Goal: Information Seeking & Learning: Learn about a topic

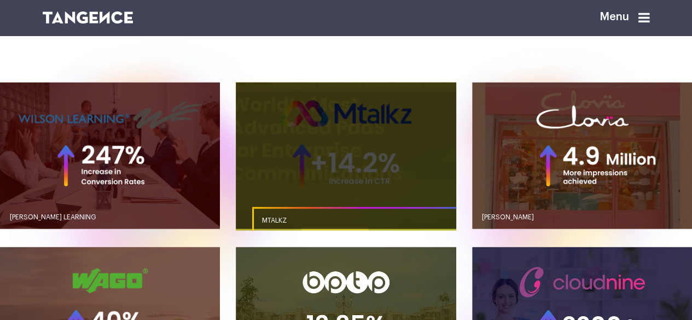
scroll to position [712, 0]
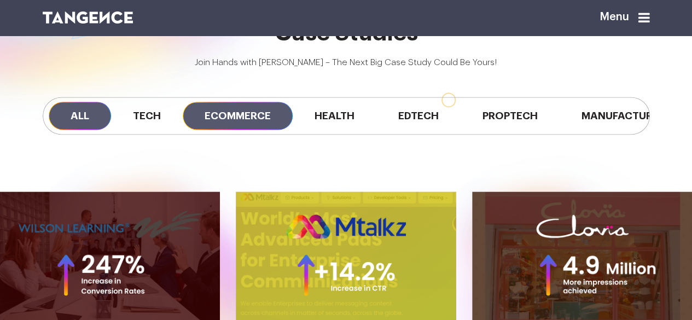
drag, startPoint x: 227, startPoint y: 128, endPoint x: 224, endPoint y: 147, distance: 19.8
click at [227, 128] on div "All Tech Ecommerce Health Edtech Proptech Manufacturing" at bounding box center [346, 116] width 624 height 93
click at [224, 130] on span "Ecommerce" at bounding box center [238, 116] width 110 height 28
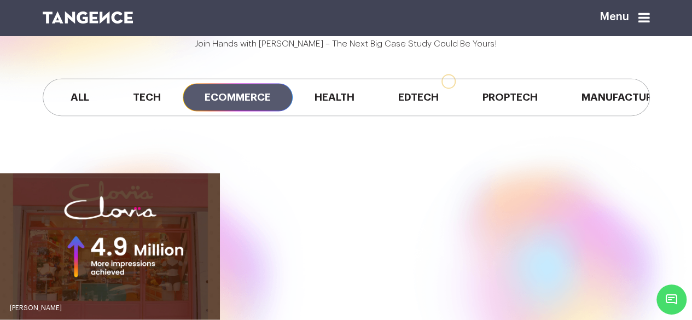
scroll to position [711, 0]
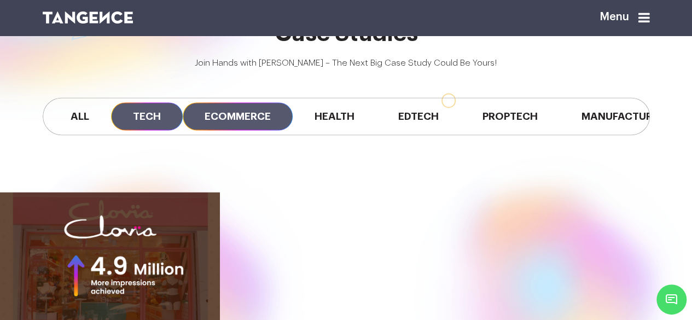
click at [159, 130] on span "Tech" at bounding box center [147, 116] width 72 height 28
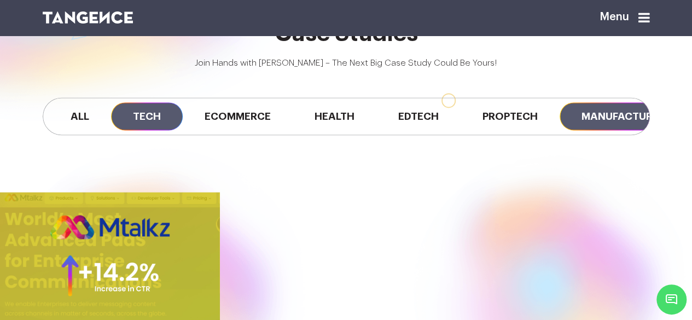
click at [608, 130] on span "Manufacturing" at bounding box center [627, 116] width 134 height 28
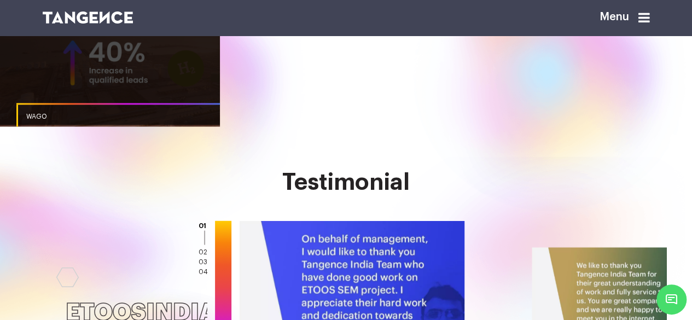
scroll to position [930, 0]
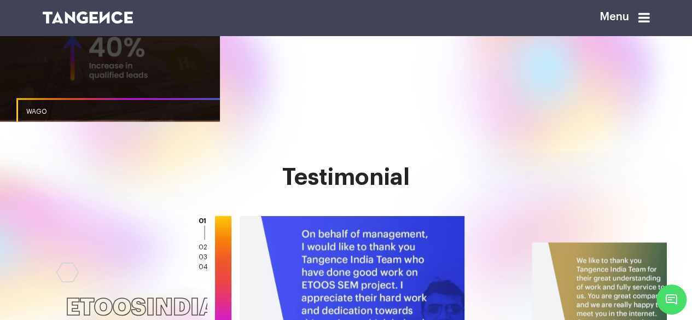
click at [112, 94] on link "button" at bounding box center [110, 46] width 220 height 147
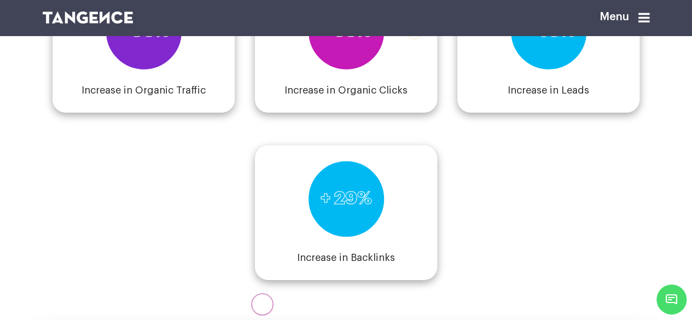
scroll to position [1533, 0]
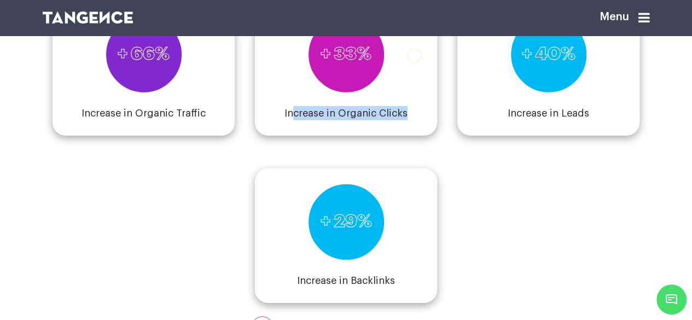
drag, startPoint x: 295, startPoint y: 135, endPoint x: 436, endPoint y: 151, distance: 142.1
click at [436, 136] on div "+ 33% Increase in Organic Clicks" at bounding box center [346, 68] width 182 height 135
click at [502, 205] on div "+ 66% Increase in Organic Traffic + 33% Increase in Organic Clicks + 40% Increa…" at bounding box center [347, 135] width 608 height 335
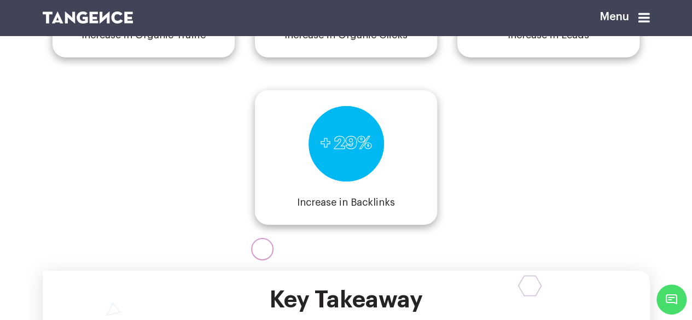
scroll to position [1587, 0]
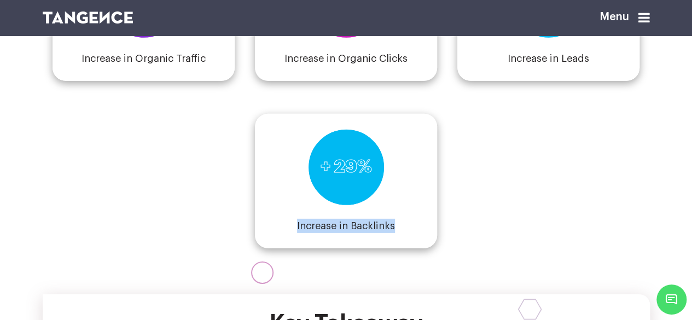
drag, startPoint x: 366, startPoint y: 251, endPoint x: 398, endPoint y: 251, distance: 32.3
click at [398, 249] on div "+ 29% Increase in Backlinks" at bounding box center [346, 181] width 182 height 135
click at [511, 237] on div "+ 66% Increase in Organic Traffic + 33% Increase in Organic Clicks + 40% Increa…" at bounding box center [347, 81] width 608 height 335
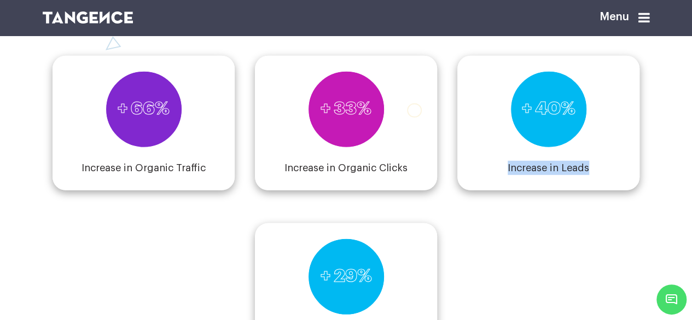
drag, startPoint x: 510, startPoint y: 192, endPoint x: 588, endPoint y: 192, distance: 78.3
click at [588, 175] on h4 "Increase in Leads" at bounding box center [549, 168] width 82 height 14
click at [500, 267] on div "+ 66% Increase in Organic Traffic + 33% Increase in Organic Clicks + 40% Increa…" at bounding box center [347, 190] width 608 height 335
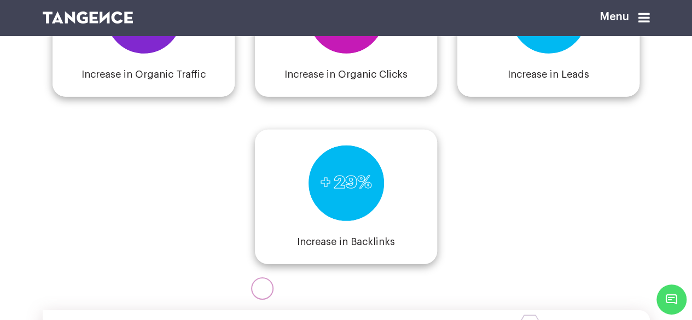
scroll to position [1642, 0]
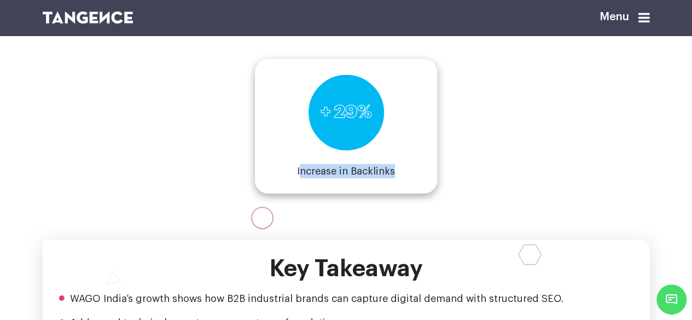
drag, startPoint x: 364, startPoint y: 193, endPoint x: 429, endPoint y: 196, distance: 65.2
click at [429, 194] on div "+ 29% Increase in Backlinks" at bounding box center [346, 126] width 182 height 135
click at [541, 193] on div "+ 66% Increase in Organic Traffic + 33% Increase in Organic Clicks + 40% Increa…" at bounding box center [347, 26] width 608 height 335
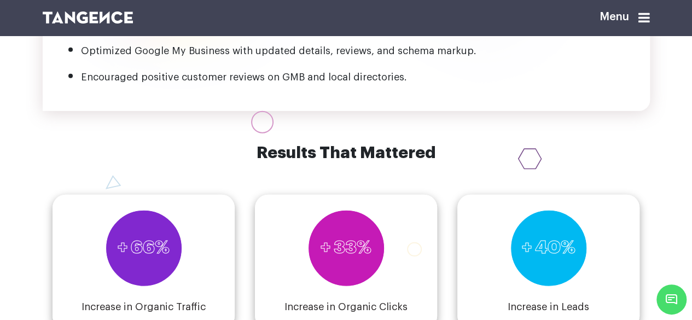
scroll to position [1314, 0]
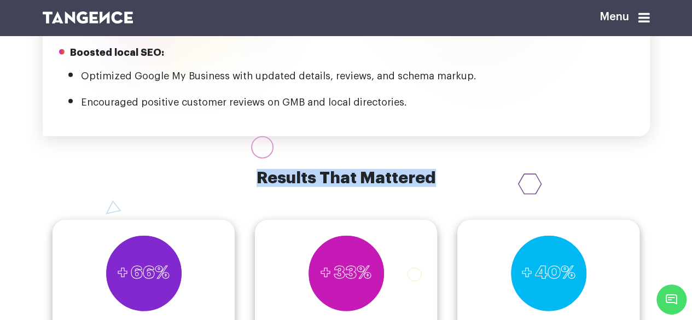
drag, startPoint x: 246, startPoint y: 200, endPoint x: 473, endPoint y: 195, distance: 226.7
click at [473, 187] on h6 "Results That Mattered" at bounding box center [347, 178] width 608 height 18
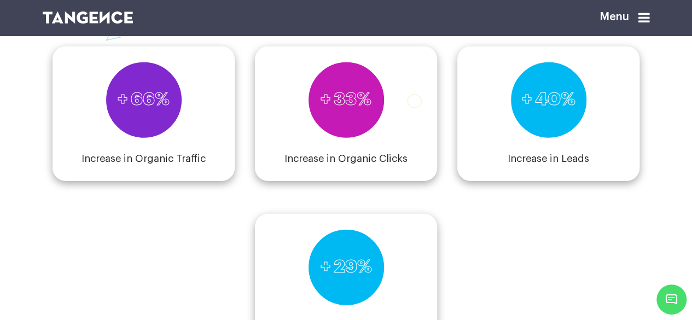
scroll to position [1587, 0]
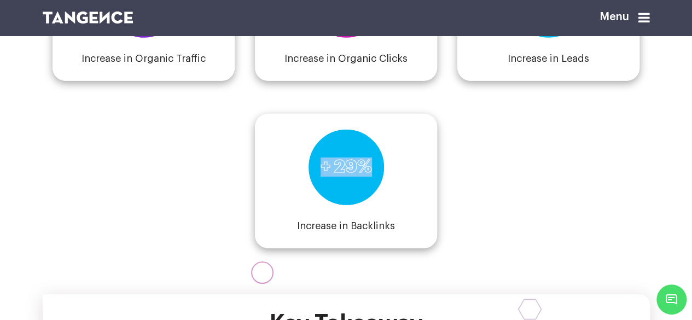
drag, startPoint x: 319, startPoint y: 191, endPoint x: 363, endPoint y: 234, distance: 61.6
click at [377, 228] on div "+ 29% Increase in Backlinks" at bounding box center [346, 181] width 182 height 135
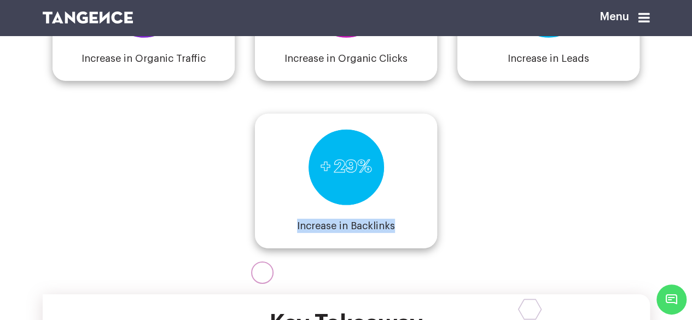
drag, startPoint x: 298, startPoint y: 256, endPoint x: 400, endPoint y: 252, distance: 101.9
click at [400, 249] on div "+ 29% Increase in Backlinks" at bounding box center [346, 181] width 182 height 135
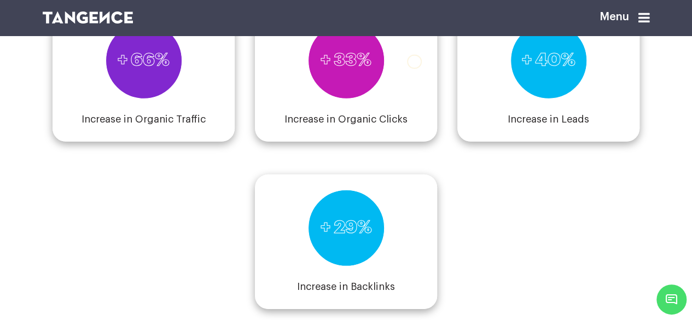
scroll to position [1423, 0]
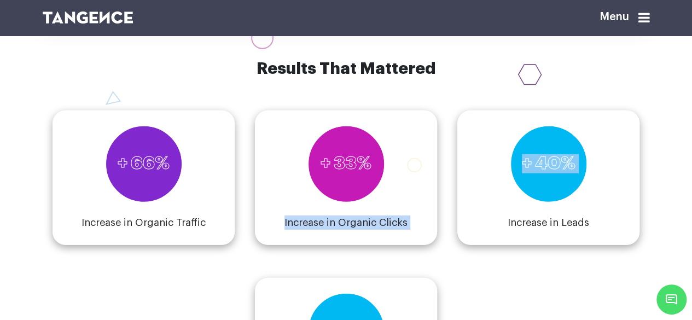
drag, startPoint x: 268, startPoint y: 241, endPoint x: 459, endPoint y: 250, distance: 190.7
click at [459, 250] on div "+ 66% Increase in Organic Traffic + 33% Increase in Organic Clicks + 40% Increa…" at bounding box center [347, 245] width 608 height 335
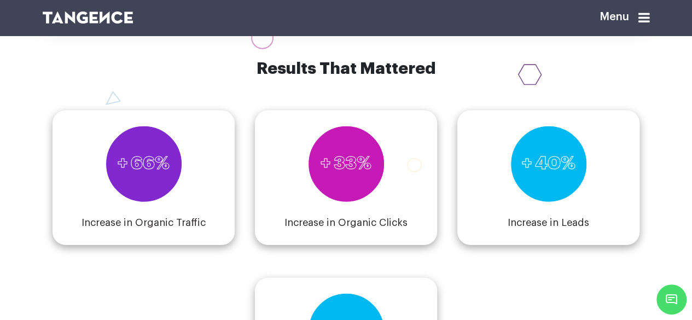
click at [557, 230] on h4 "Increase in Leads" at bounding box center [549, 223] width 82 height 14
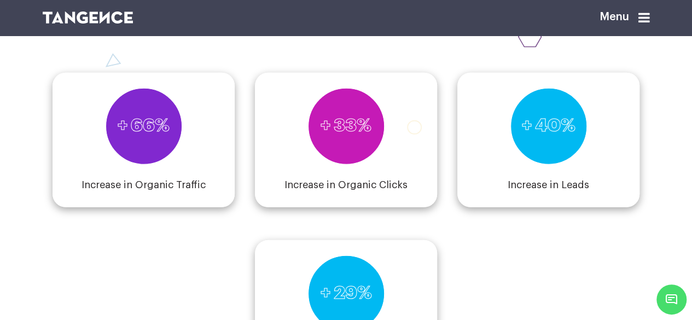
scroll to position [1478, 0]
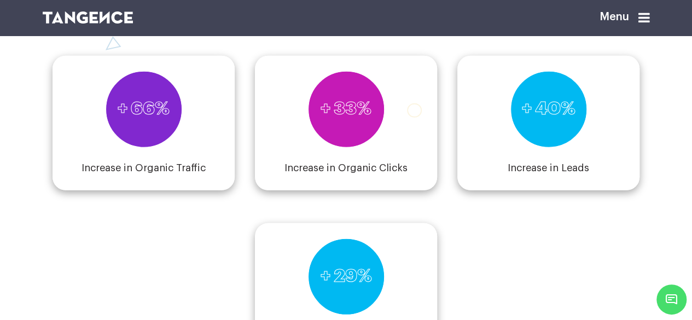
click at [135, 175] on h4 "Increase in Organic Traffic" at bounding box center [144, 168] width 124 height 14
drag, startPoint x: 135, startPoint y: 187, endPoint x: 147, endPoint y: 191, distance: 12.3
click at [135, 175] on h4 "Increase in Organic Traffic" at bounding box center [144, 168] width 124 height 14
click at [170, 175] on h4 "Increase in Organic Traffic" at bounding box center [144, 168] width 124 height 14
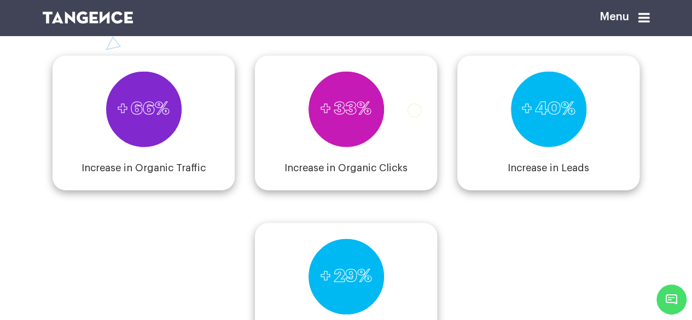
click at [165, 175] on h4 "Increase in Organic Traffic" at bounding box center [144, 168] width 124 height 14
click at [179, 175] on h4 "Increase in Organic Traffic" at bounding box center [144, 168] width 124 height 14
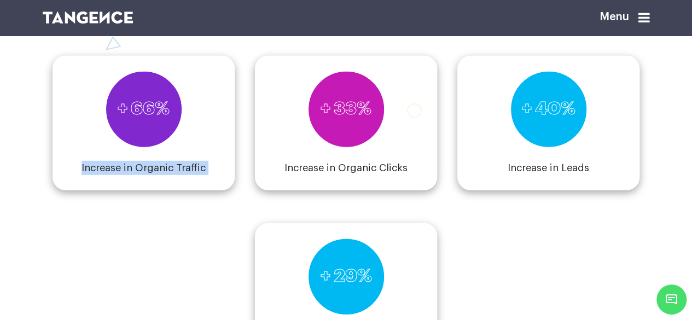
click at [179, 175] on h4 "Increase in Organic Traffic" at bounding box center [144, 168] width 124 height 14
click at [163, 175] on h4 "Increase in Organic Traffic" at bounding box center [144, 168] width 124 height 14
click at [181, 175] on h4 "Increase in Organic Traffic" at bounding box center [144, 168] width 124 height 14
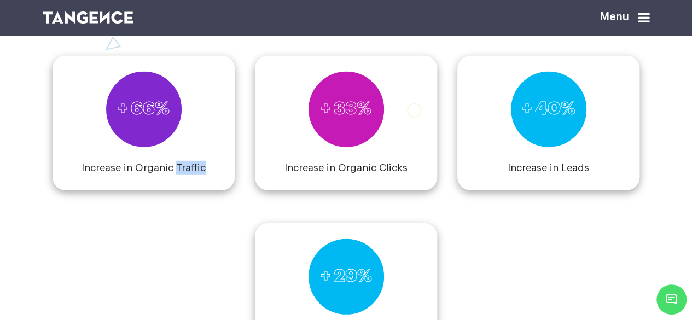
click at [181, 175] on h4 "Increase in Organic Traffic" at bounding box center [144, 168] width 124 height 14
click at [198, 175] on h4 "Increase in Organic Traffic" at bounding box center [144, 168] width 124 height 14
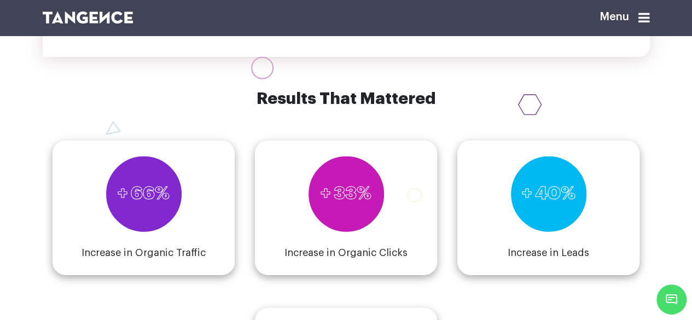
scroll to position [1533, 0]
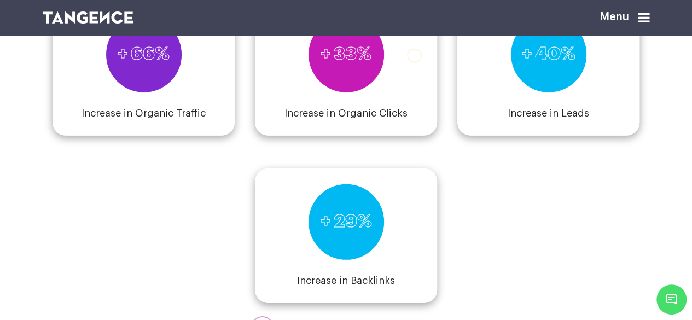
click at [558, 120] on h4 "Increase in Leads" at bounding box center [549, 113] width 82 height 14
click at [542, 210] on div "+ 66% Increase in Organic Traffic + 33% Increase in Organic Clicks + 40% Increa…" at bounding box center [347, 135] width 608 height 335
drag, startPoint x: 78, startPoint y: 136, endPoint x: 216, endPoint y: 137, distance: 137.9
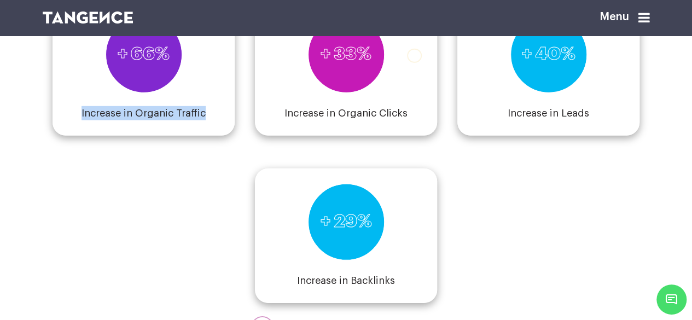
click at [216, 136] on div "+ 66% Increase in Organic Traffic" at bounding box center [144, 68] width 182 height 135
click at [181, 120] on h4 "Increase in Organic Traffic" at bounding box center [144, 113] width 124 height 14
click at [197, 120] on h4 "Increase in Organic Traffic" at bounding box center [144, 113] width 124 height 14
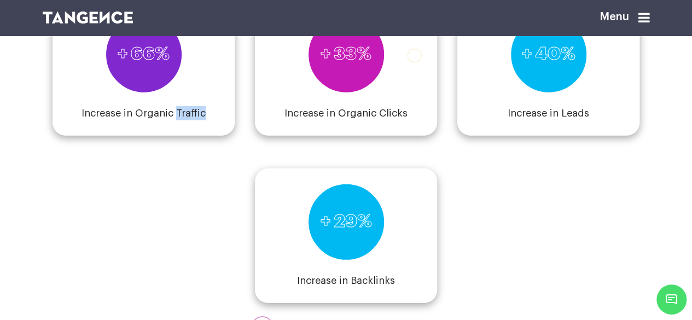
click at [197, 120] on h4 "Increase in Organic Traffic" at bounding box center [144, 113] width 124 height 14
click at [316, 120] on h4 "Increase in Organic Clicks" at bounding box center [346, 113] width 123 height 14
click at [323, 120] on h4 "Increase in Organic Clicks" at bounding box center [346, 113] width 123 height 14
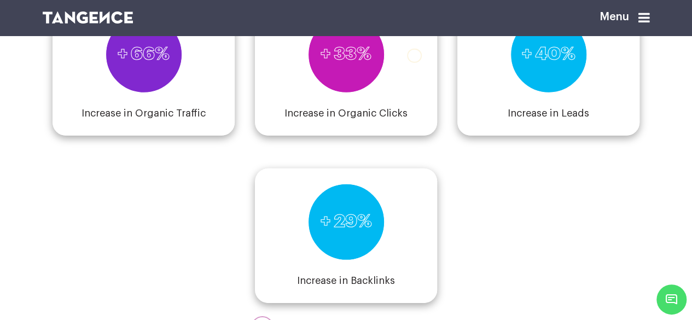
click at [409, 136] on div "+ 33% Increase in Organic Clicks" at bounding box center [346, 68] width 182 height 135
click at [388, 120] on h4 "Increase in Organic Clicks" at bounding box center [346, 113] width 123 height 14
click at [485, 131] on div "+ 40% Increase in Leads" at bounding box center [549, 68] width 182 height 135
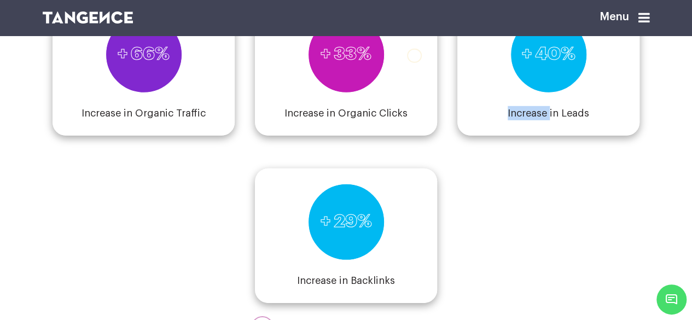
click at [485, 131] on div "+ 40% Increase in Leads" at bounding box center [549, 68] width 182 height 135
click at [533, 120] on h4 "Increase in Leads" at bounding box center [549, 113] width 82 height 14
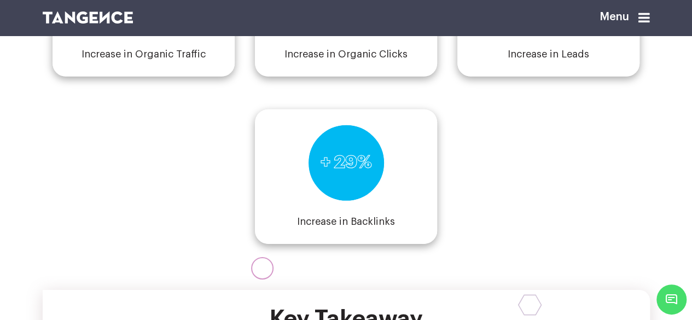
scroll to position [1642, 0]
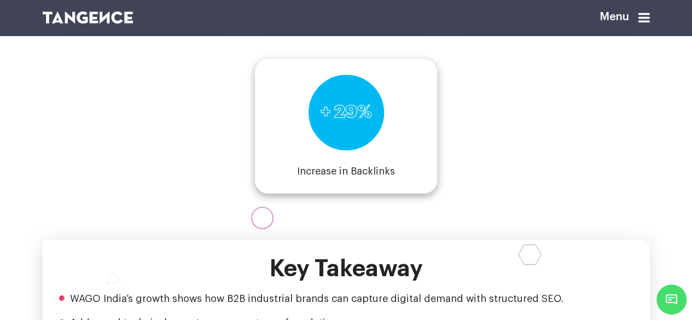
click at [343, 178] on h4 "Increase in Backlinks" at bounding box center [346, 171] width 98 height 14
click at [429, 194] on div "+ 29% Increase in Backlinks" at bounding box center [346, 126] width 182 height 135
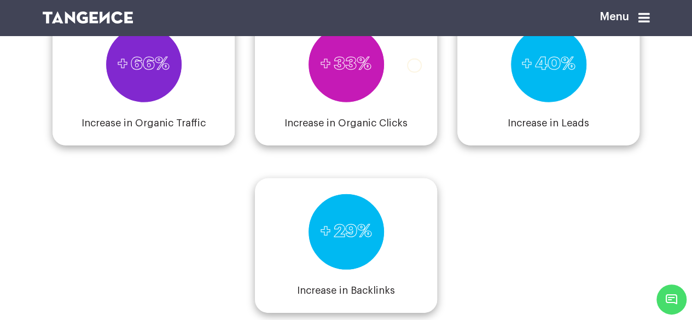
scroll to position [1478, 0]
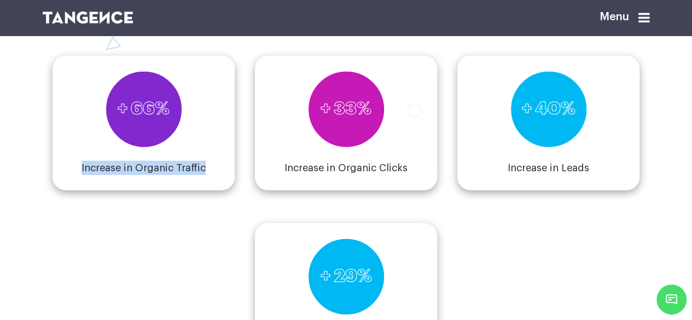
drag, startPoint x: 73, startPoint y: 190, endPoint x: 224, endPoint y: 187, distance: 151.1
click at [224, 187] on div "+ 66% Increase in Organic Traffic" at bounding box center [144, 123] width 182 height 135
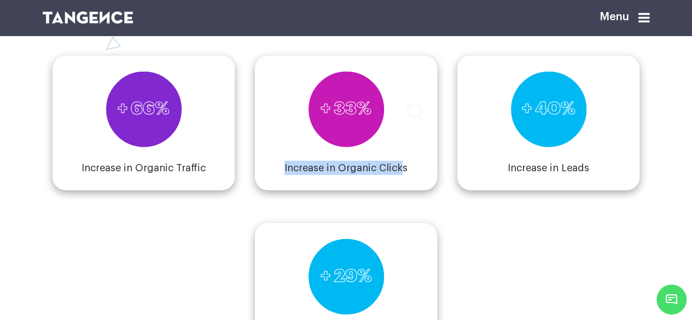
drag, startPoint x: 279, startPoint y: 188, endPoint x: 428, endPoint y: 187, distance: 149.4
click at [407, 189] on div "+ 33% Increase in Organic Clicks" at bounding box center [346, 123] width 182 height 135
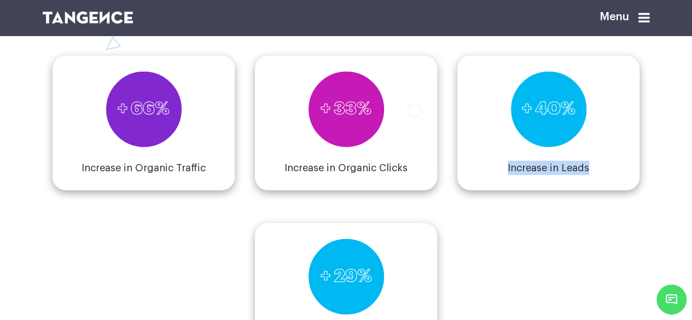
drag, startPoint x: 476, startPoint y: 190, endPoint x: 632, endPoint y: 193, distance: 155.5
click at [632, 190] on div "+ 40% Increase in Leads" at bounding box center [549, 123] width 182 height 135
click at [619, 247] on div "+ 66% Increase in Organic Traffic + 33% Increase in Organic Clicks + 40% Increa…" at bounding box center [347, 190] width 608 height 335
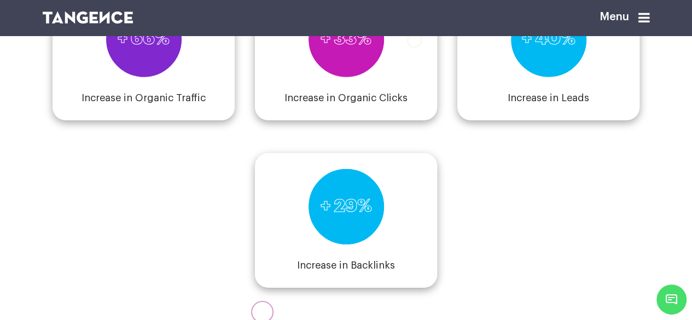
scroll to position [1587, 0]
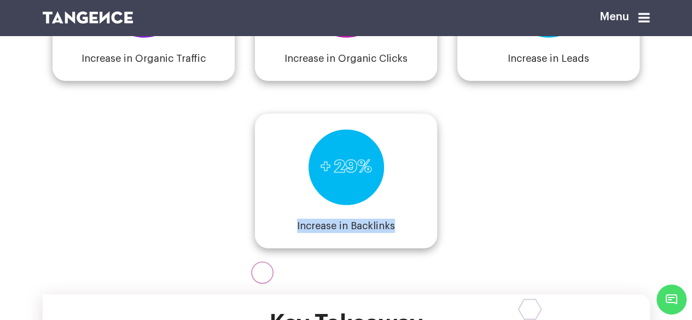
drag, startPoint x: 280, startPoint y: 252, endPoint x: 457, endPoint y: 251, distance: 176.3
click at [457, 249] on div "+ 66% Increase in Organic Traffic + 33% Increase in Organic Clicks + 40% Increa…" at bounding box center [347, 81] width 608 height 335
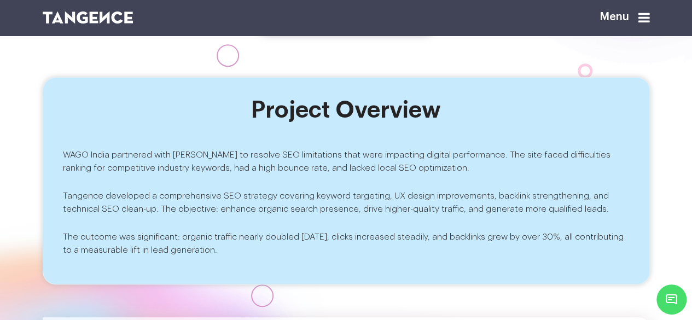
scroll to position [0, 0]
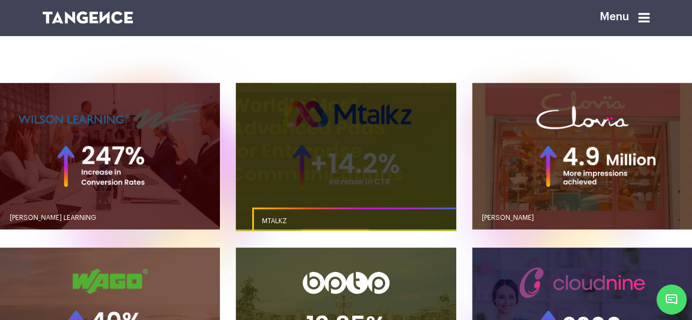
click at [332, 189] on link "button" at bounding box center [346, 156] width 220 height 147
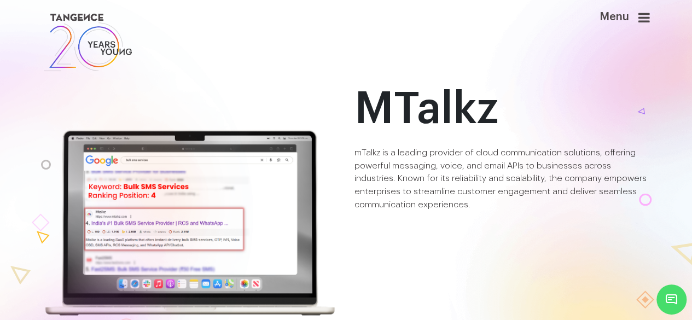
click at [255, 84] on div at bounding box center [34, 255] width 453 height 538
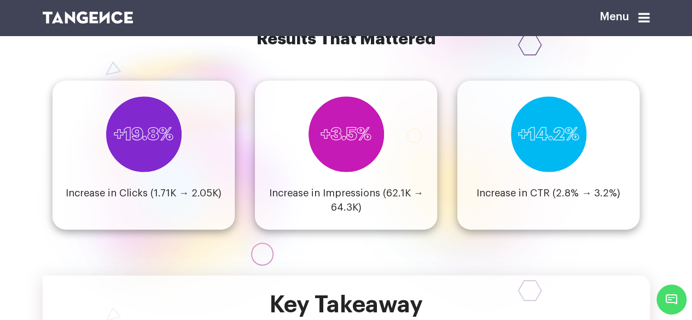
scroll to position [1204, 0]
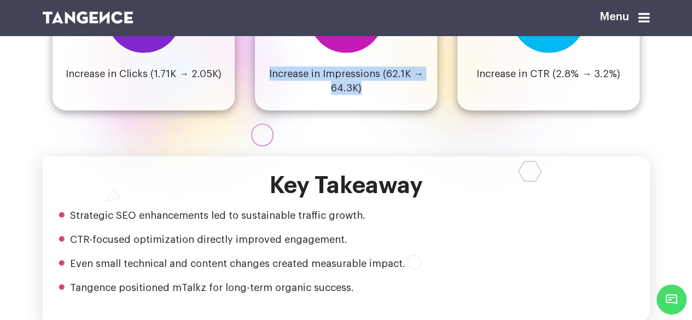
drag, startPoint x: 269, startPoint y: 96, endPoint x: 381, endPoint y: 116, distance: 113.5
click at [381, 95] on h4 "Increase in Impressions (62.1K → 64.3K)" at bounding box center [346, 81] width 168 height 28
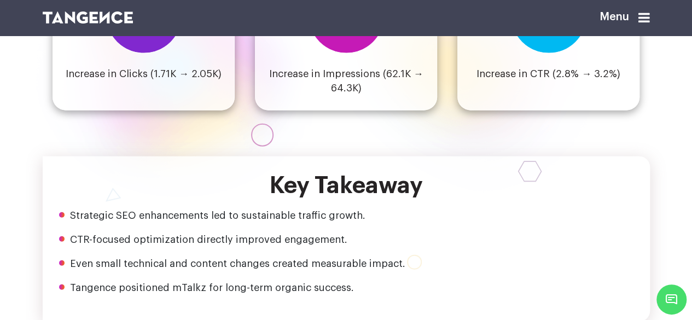
drag, startPoint x: 265, startPoint y: 156, endPoint x: 313, endPoint y: 169, distance: 49.9
click at [313, 157] on section "Results That Mattered +19.8% Increase in Clicks (1.71K → 2.05K) +3.5% Increase …" at bounding box center [346, 34] width 692 height 246
click at [522, 200] on div "Key Takeaway Strategic SEO enhancements led to sustainable traffic growth. CTR-…" at bounding box center [347, 239] width 608 height 165
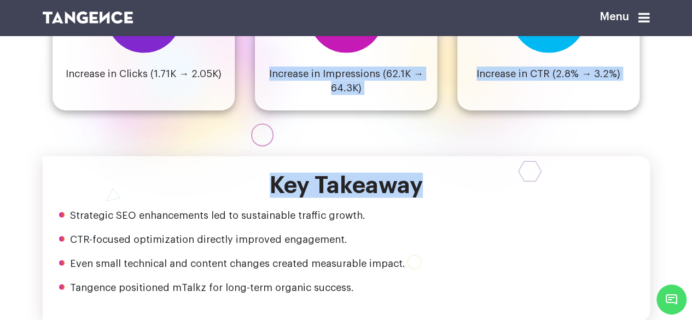
drag, startPoint x: 314, startPoint y: 158, endPoint x: 472, endPoint y: 200, distance: 163.7
click at [605, 81] on h4 "Increase in CTR (2.8% → 3.2%)" at bounding box center [549, 74] width 144 height 14
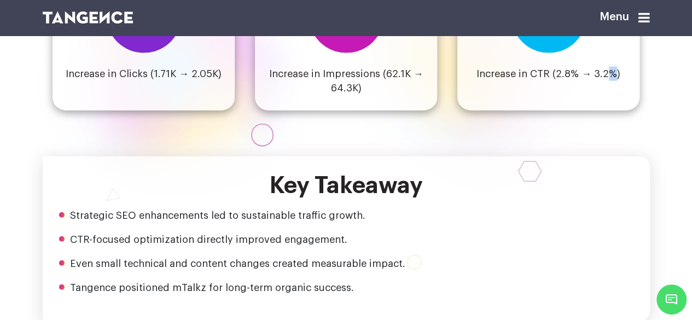
click at [605, 81] on h4 "Increase in CTR (2.8% → 3.2%)" at bounding box center [549, 74] width 144 height 14
